Goal: Task Accomplishment & Management: Manage account settings

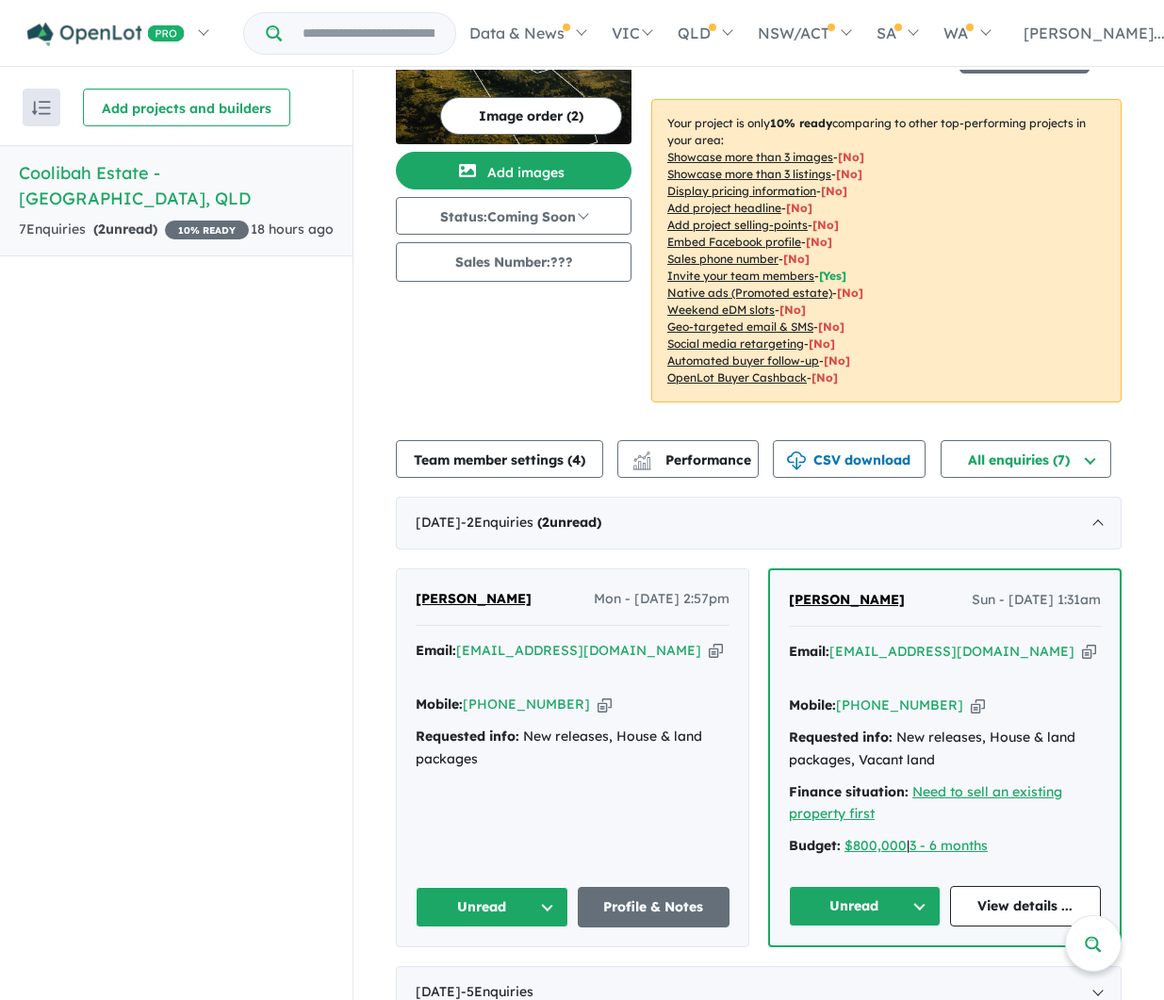
scroll to position [98, 0]
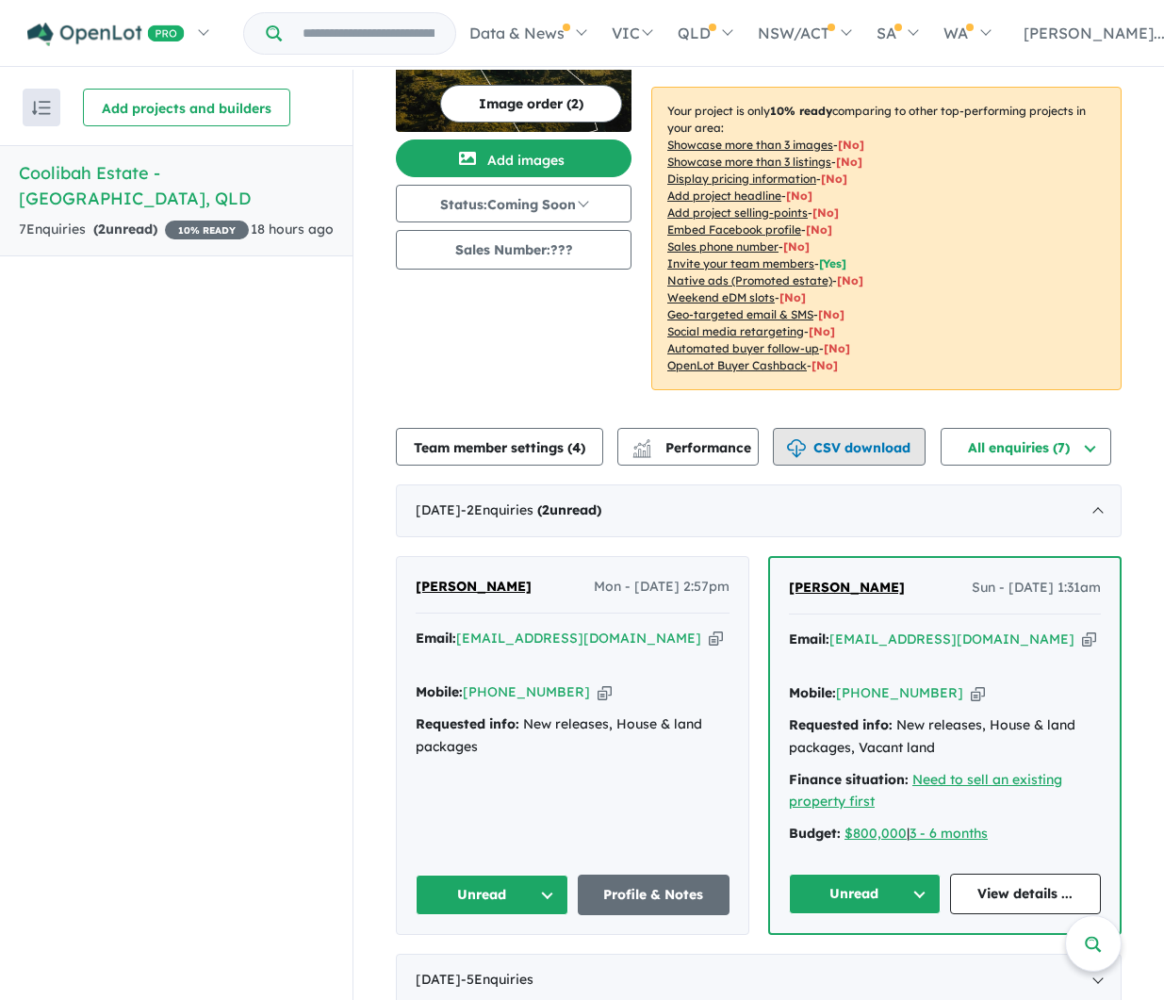
click at [885, 444] on button "CSV download" at bounding box center [849, 447] width 153 height 38
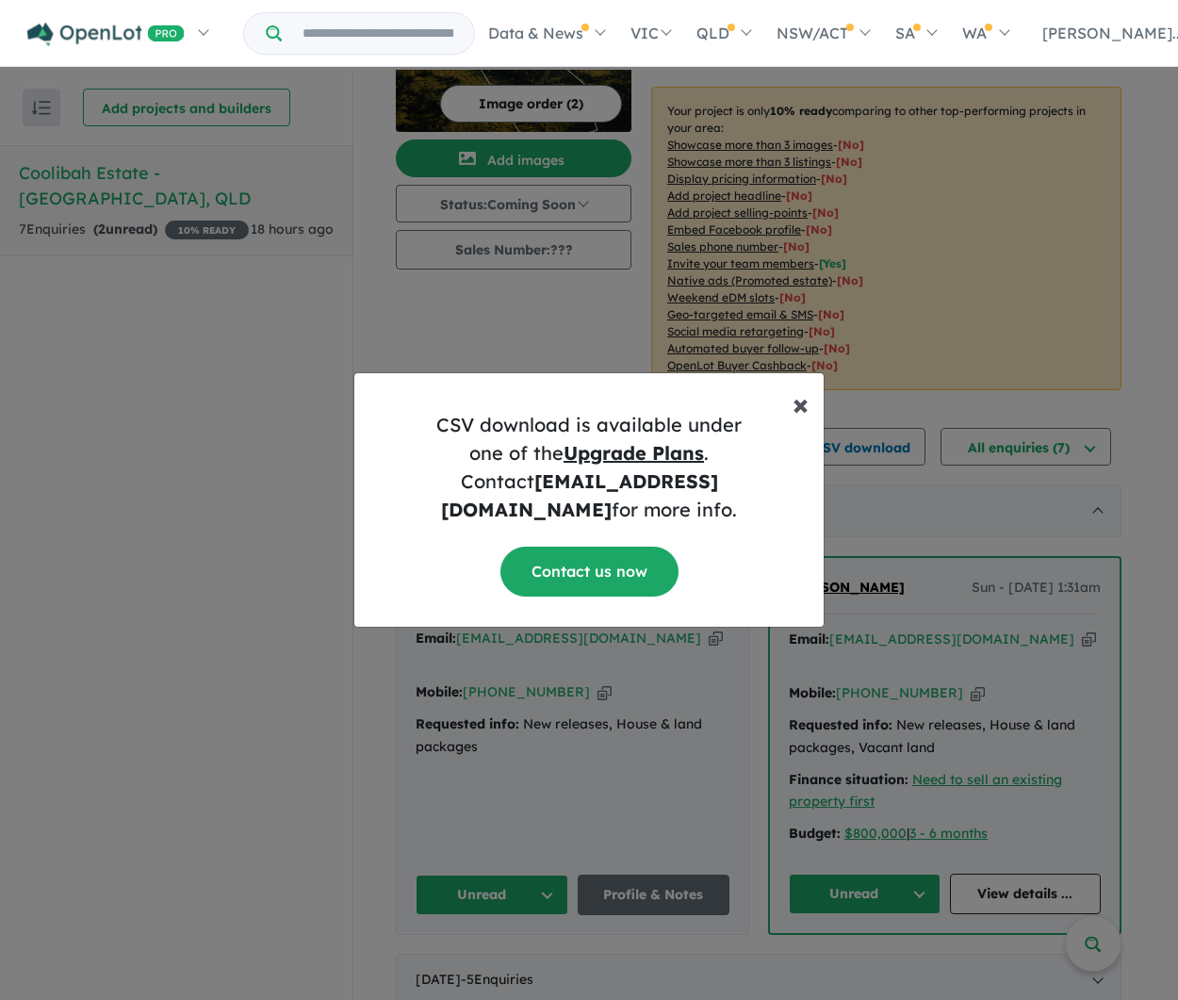
click at [801, 420] on span "×" at bounding box center [801, 404] width 16 height 38
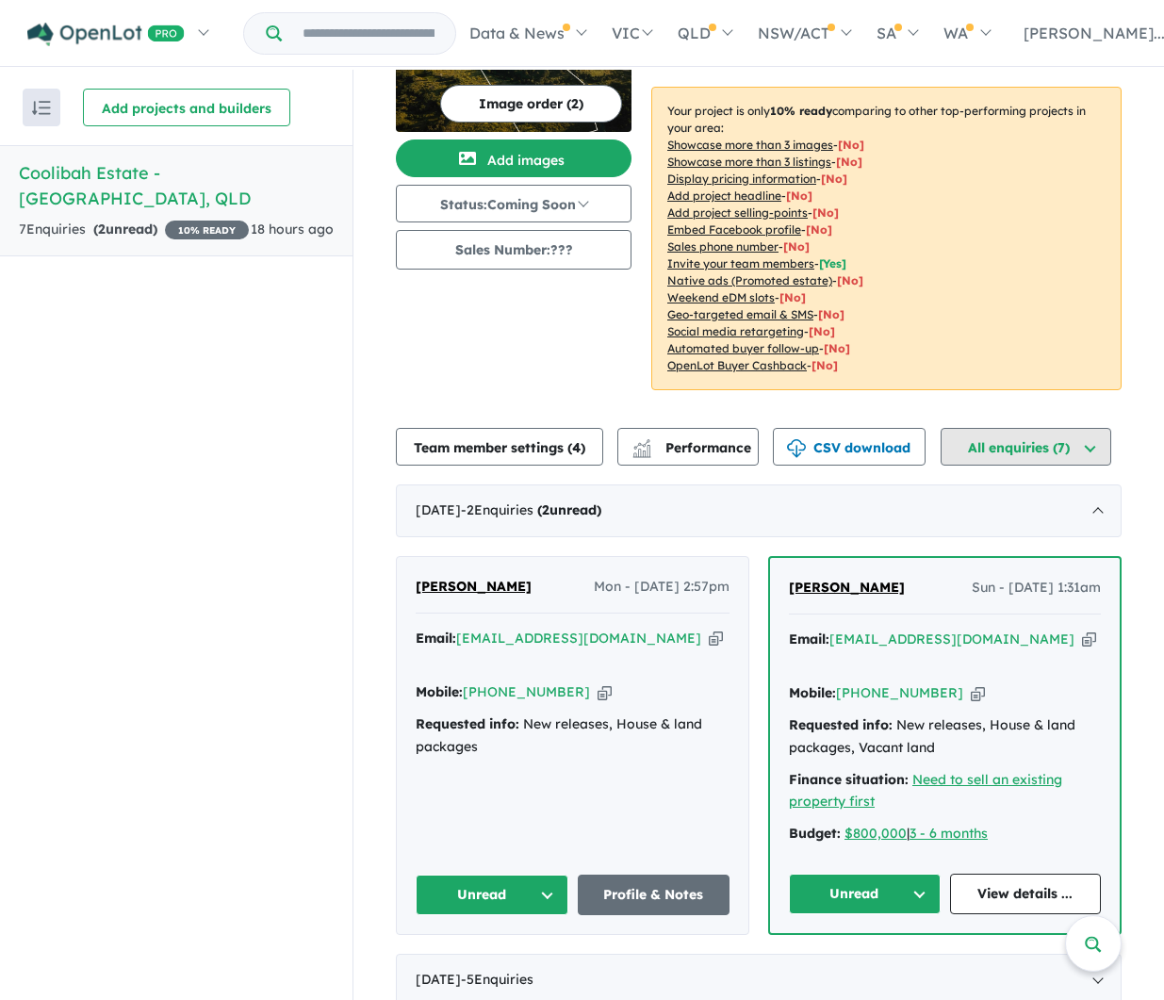
click at [1044, 463] on button "All enquiries ( 7 )" at bounding box center [1026, 447] width 171 height 38
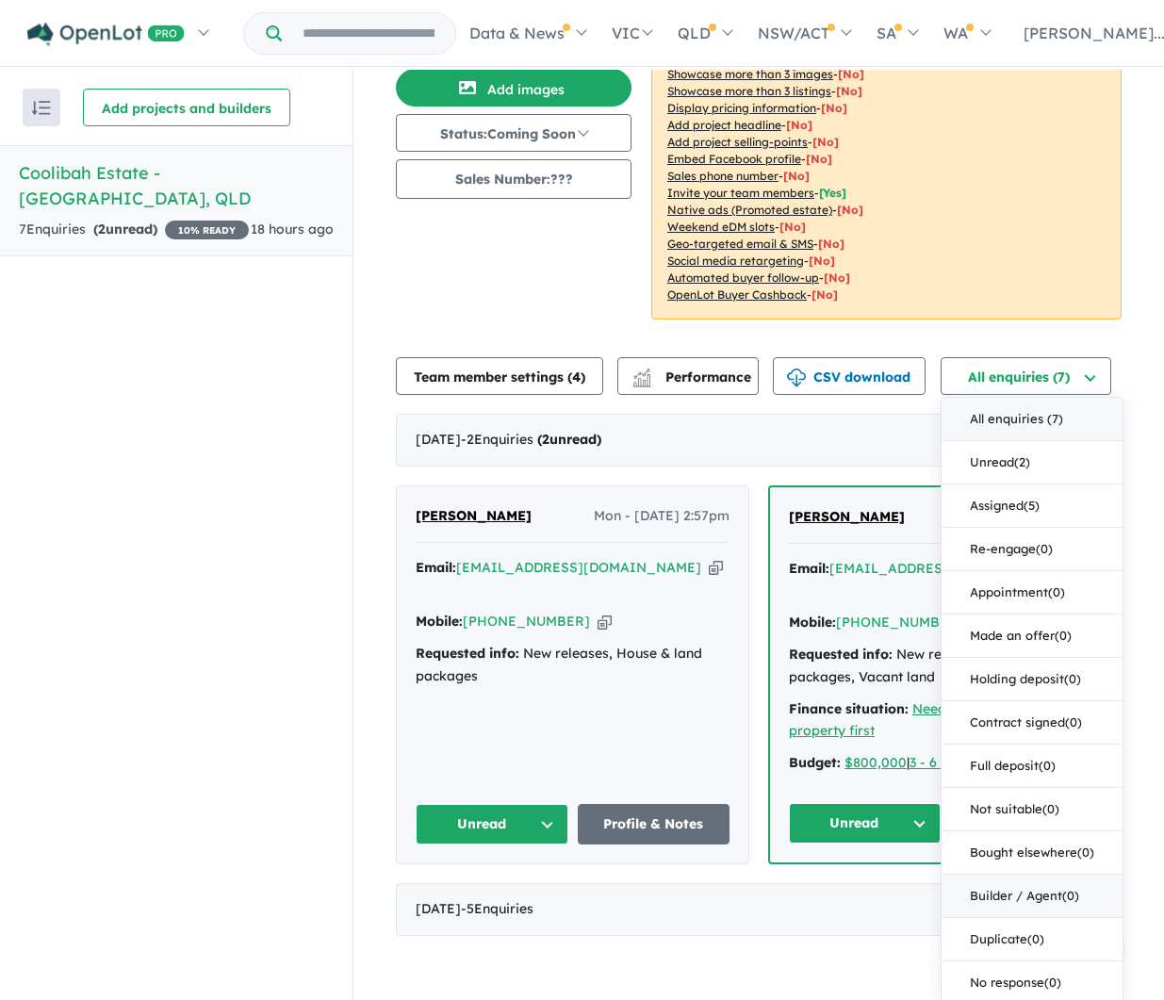
scroll to position [171, 0]
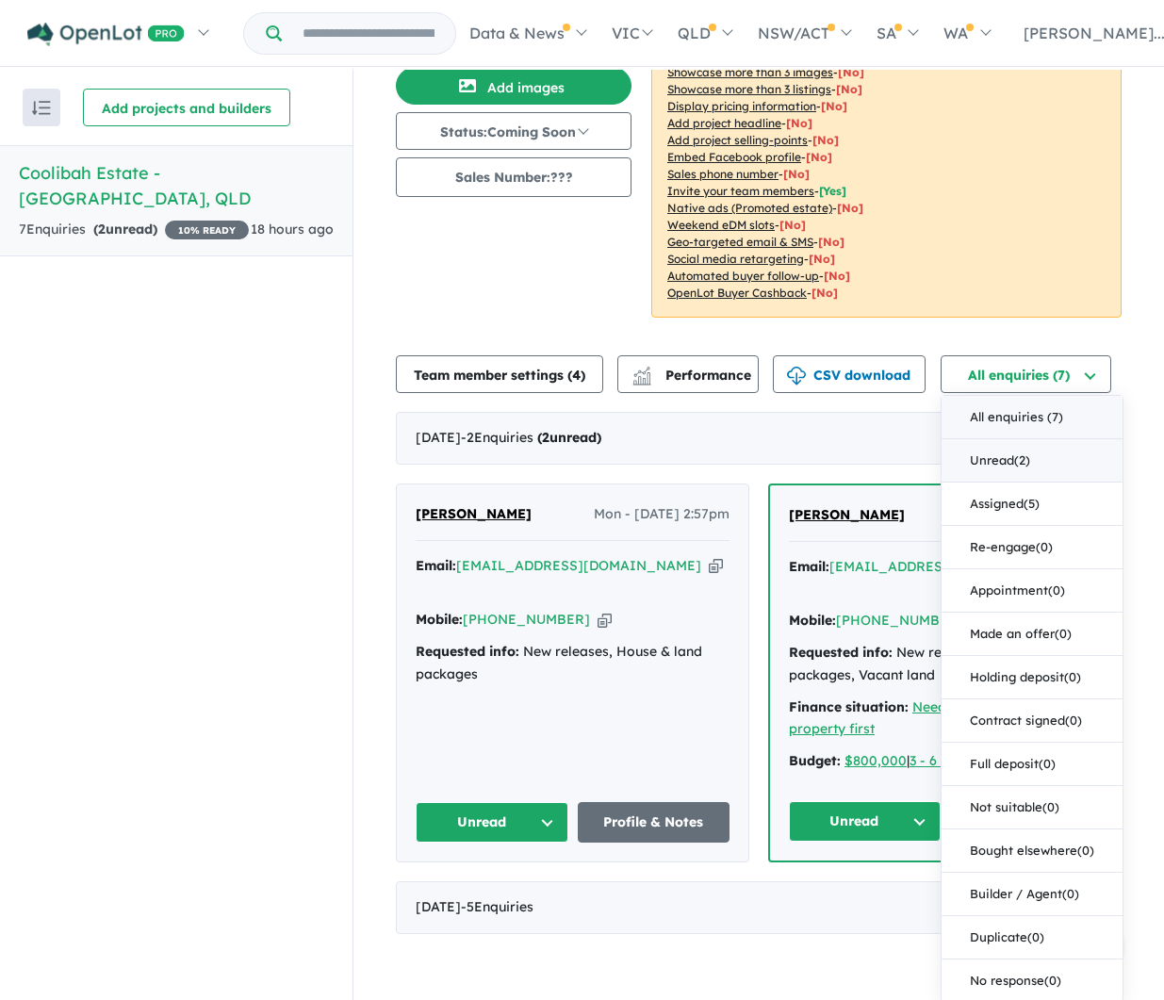
click at [1034, 461] on button "Unread ( 2 )" at bounding box center [1032, 460] width 181 height 43
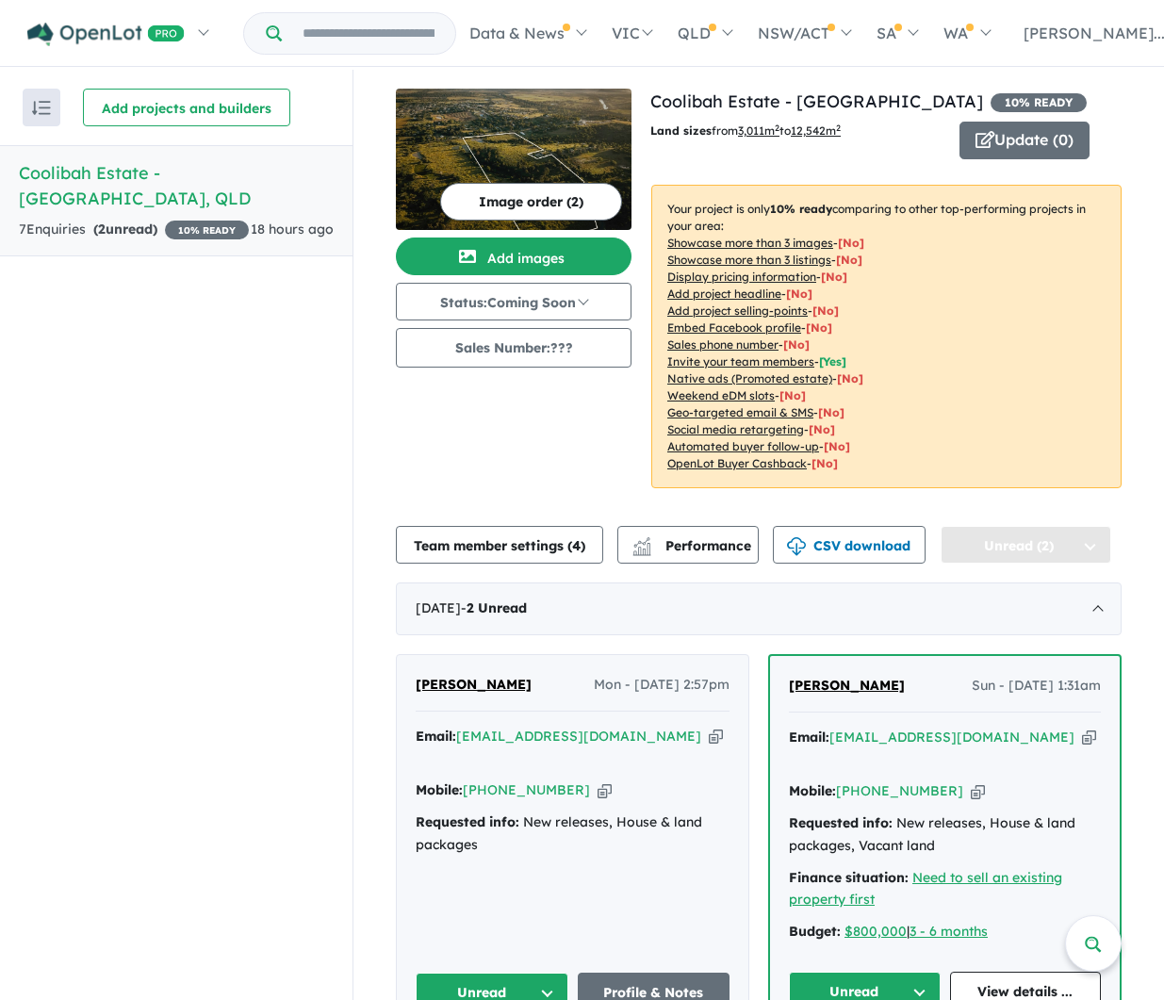
click at [1038, 550] on button "Unread (2)" at bounding box center [1026, 545] width 171 height 38
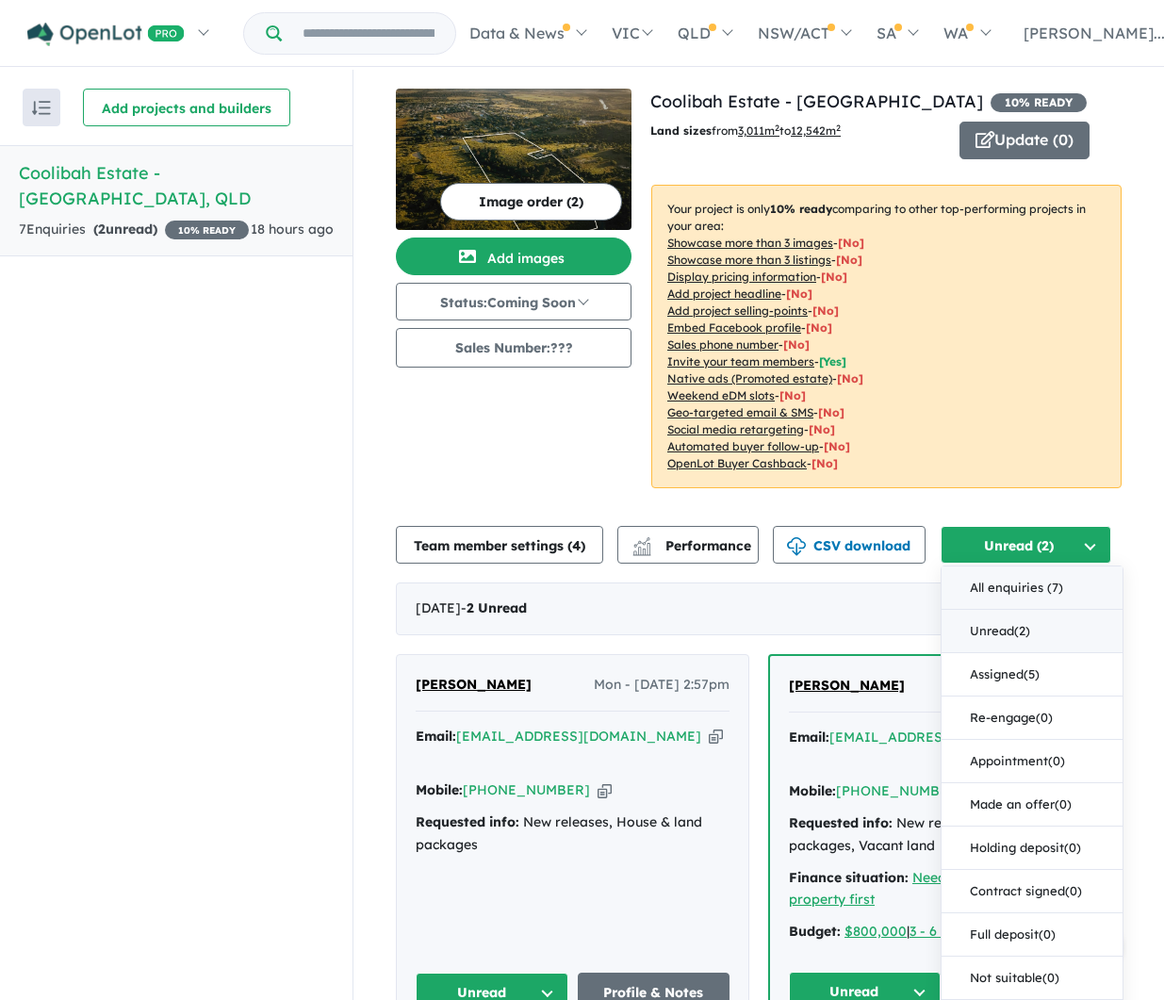
click at [1029, 592] on button "All enquiries ( 7 )" at bounding box center [1032, 588] width 181 height 43
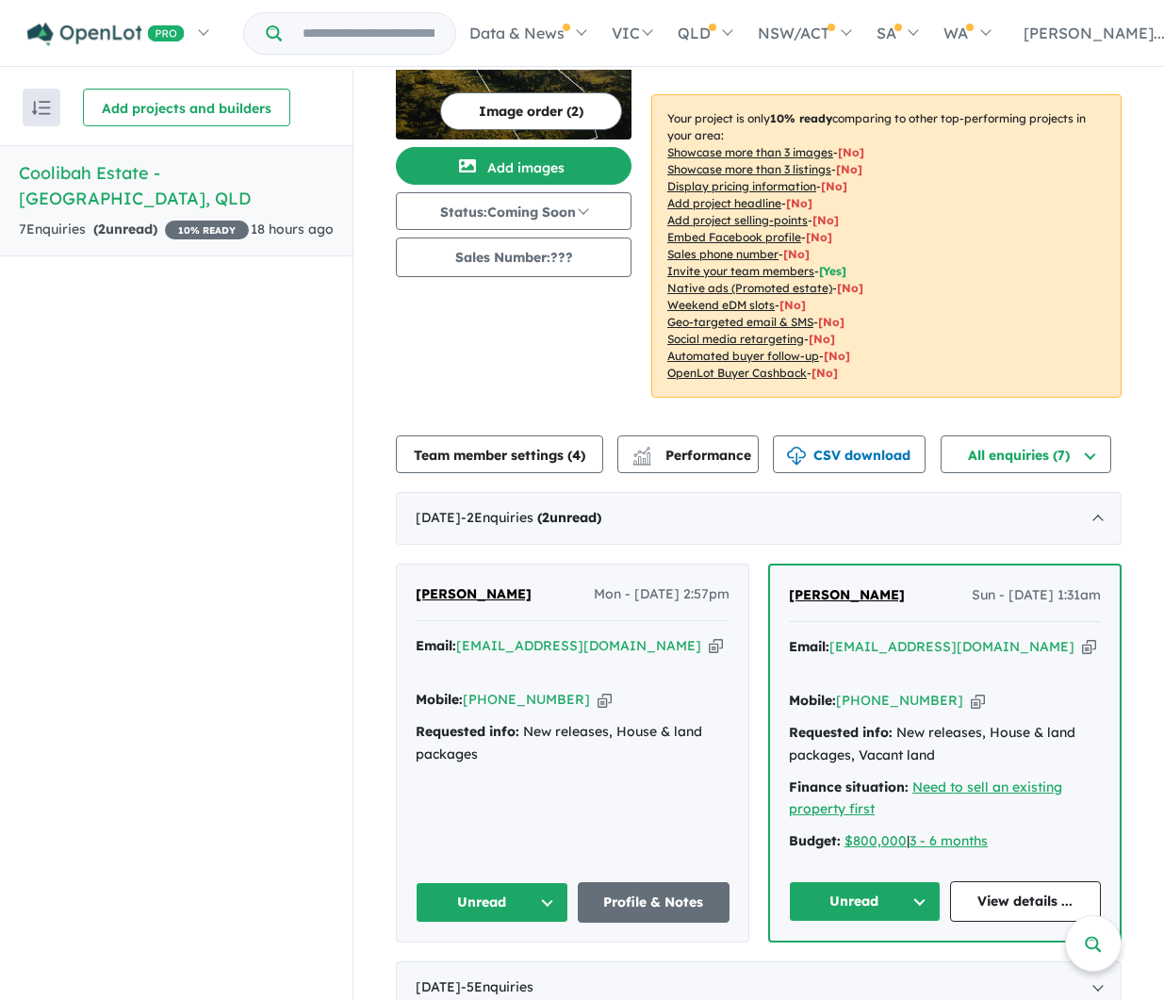
scroll to position [98, 0]
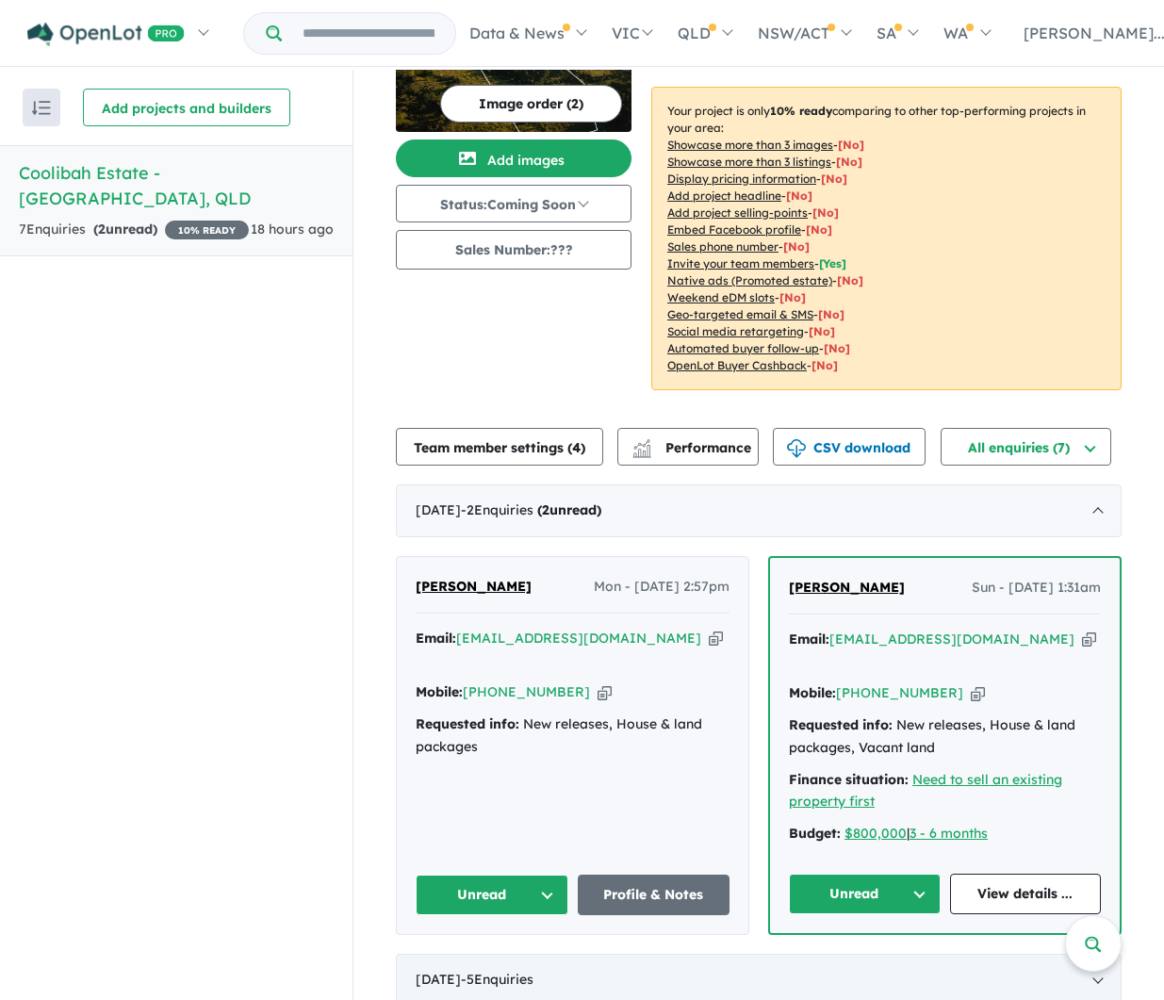
click at [534, 971] on span "- 5 Enquir ies ( 0 unread)" at bounding box center [497, 979] width 73 height 17
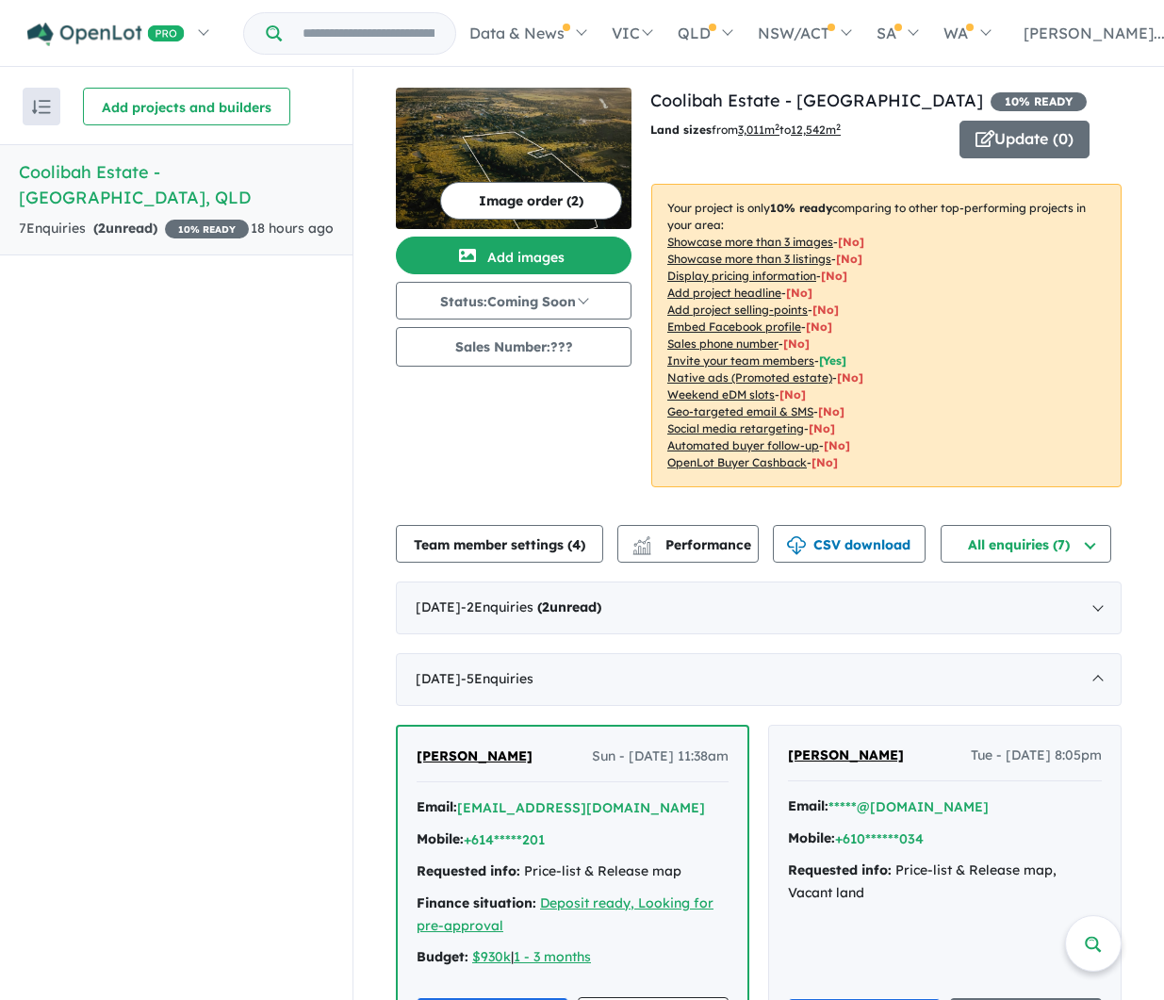
scroll to position [0, 0]
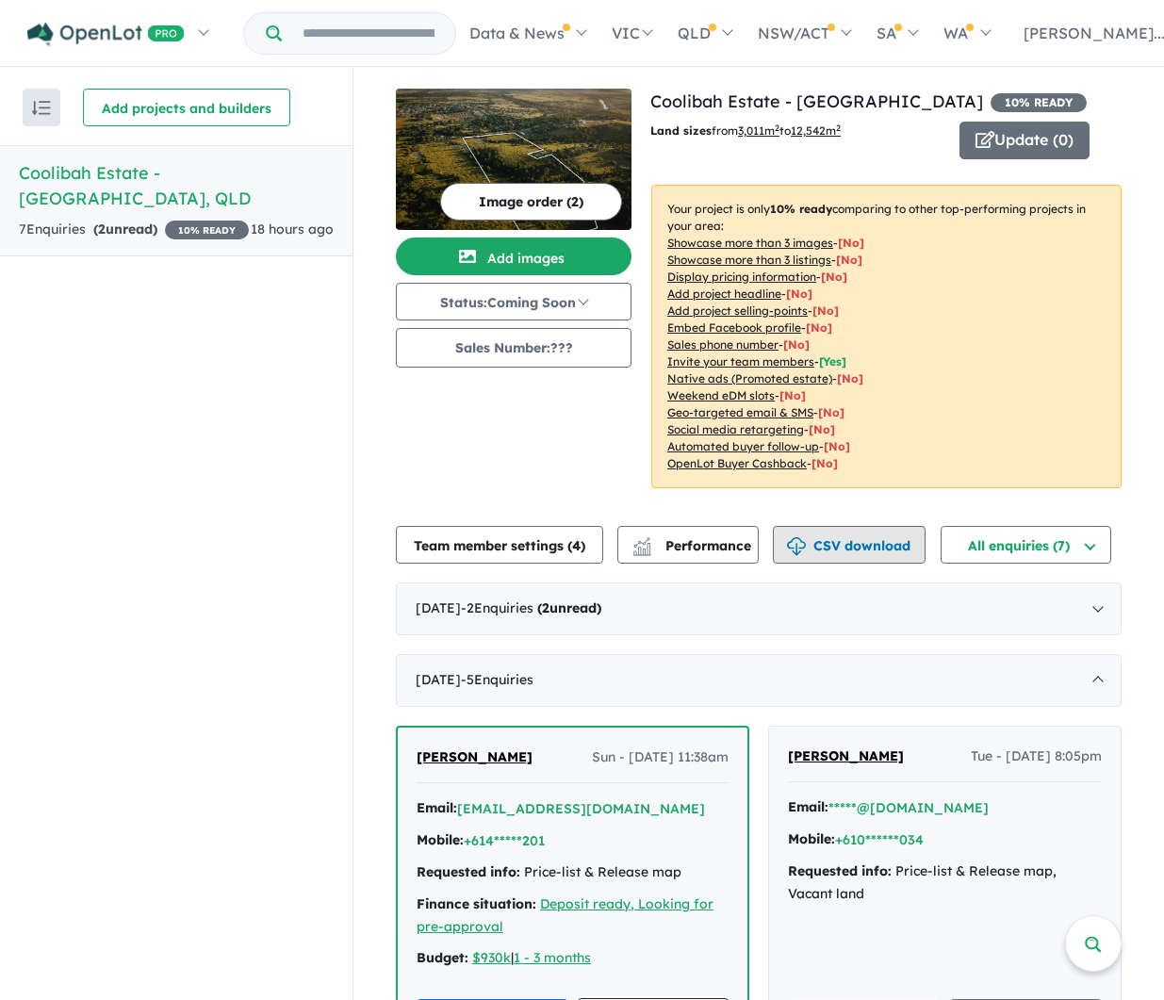
click at [875, 531] on button "CSV download" at bounding box center [849, 545] width 153 height 38
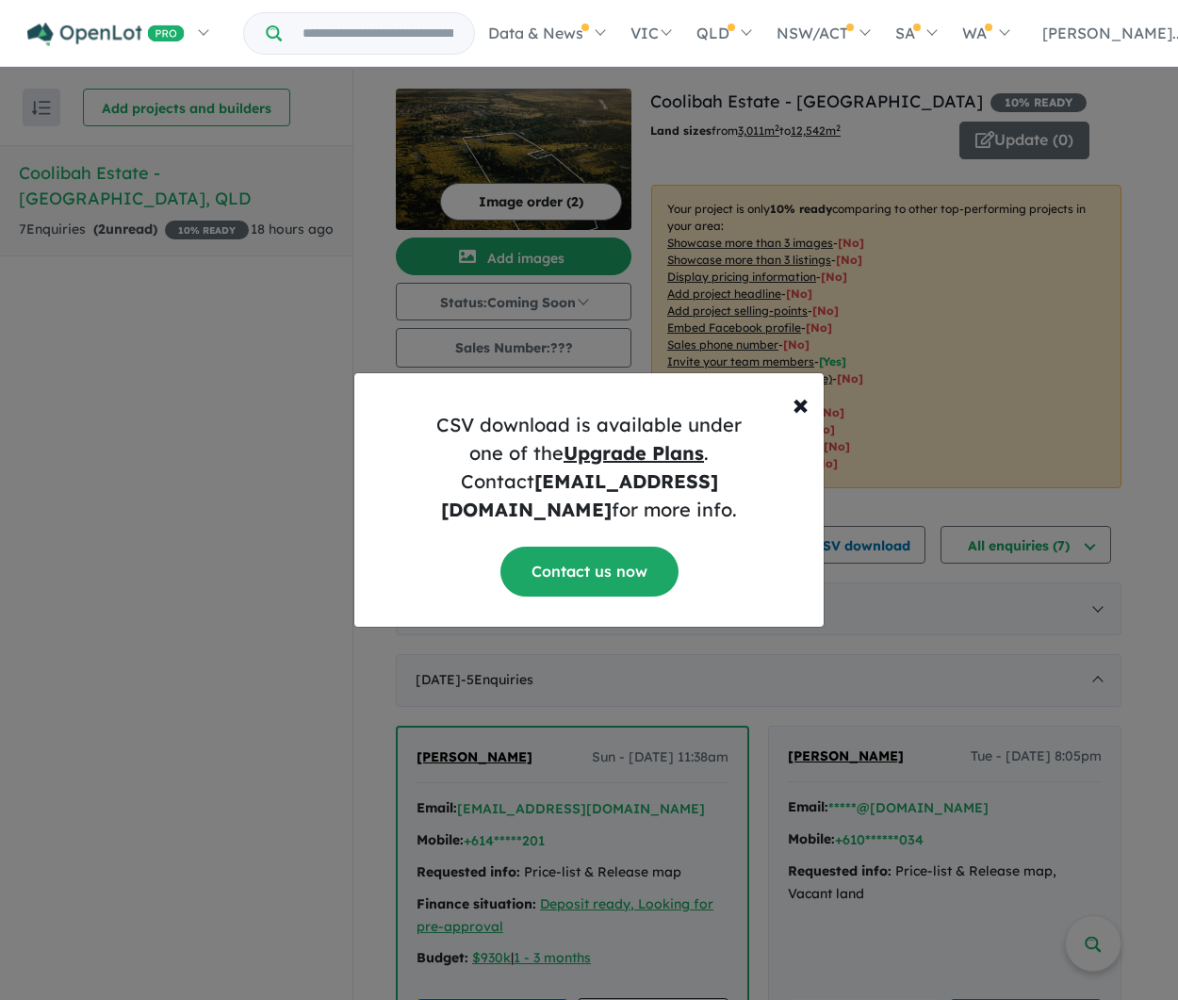
click at [657, 443] on h5 "CSV download is available under one of the Upgrade Plans . Contact [EMAIL_ADDRE…" at bounding box center [589, 467] width 439 height 113
click at [809, 411] on button "× Close" at bounding box center [801, 395] width 46 height 45
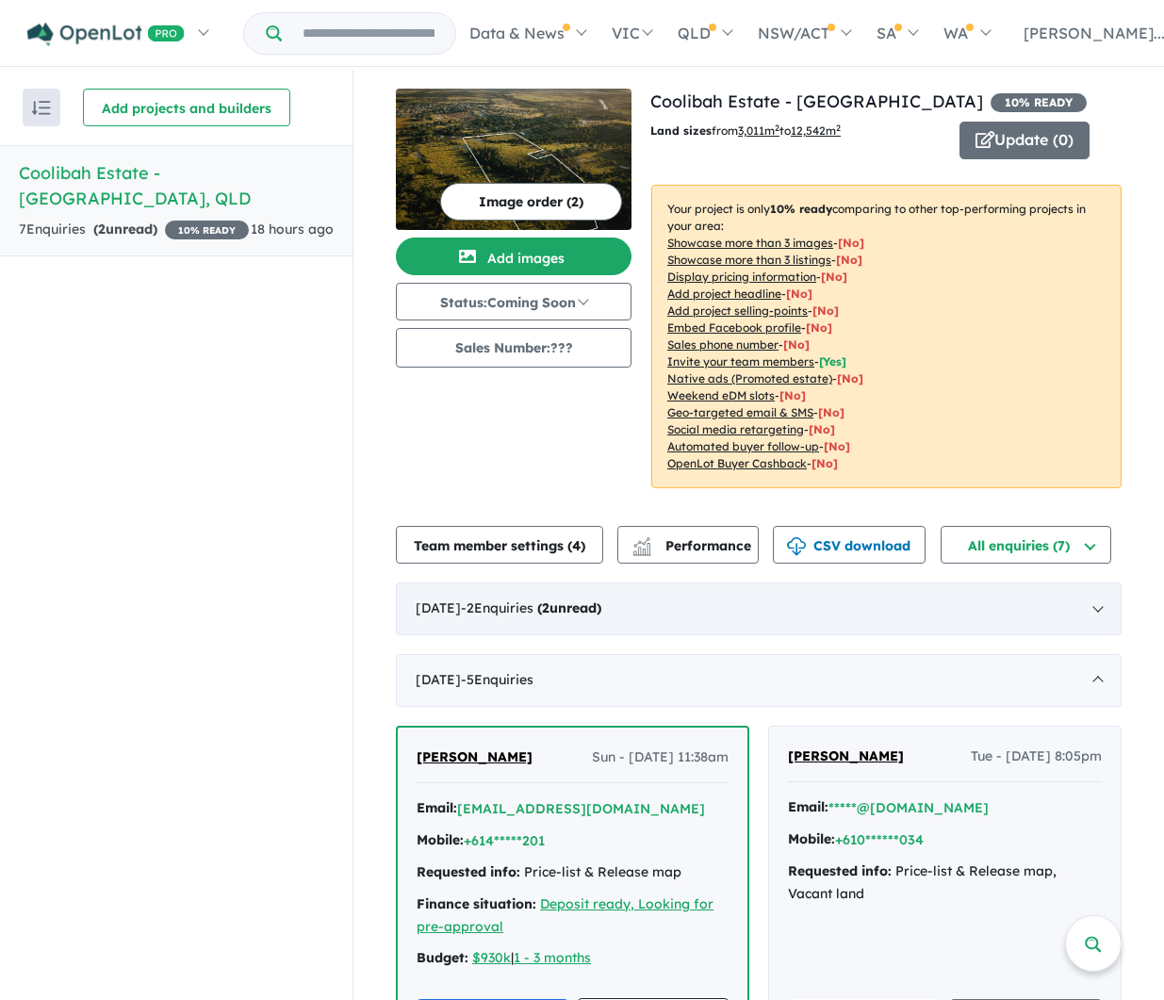
click at [622, 592] on div "[DATE] - 2 Enquir ies ( 2 unread)" at bounding box center [759, 609] width 726 height 53
